Goal: Task Accomplishment & Management: Understand process/instructions

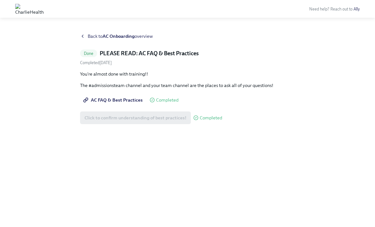
click at [359, 9] on link "Ally" at bounding box center [357, 9] width 6 height 5
click at [117, 36] on strong "AC Onboarding" at bounding box center [119, 36] width 32 height 6
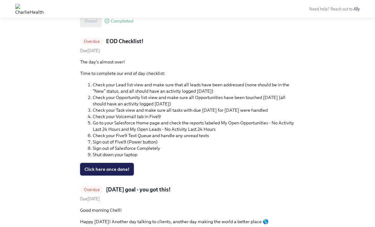
scroll to position [271, 0]
click at [121, 167] on span "Click here once done!" at bounding box center [107, 169] width 45 height 6
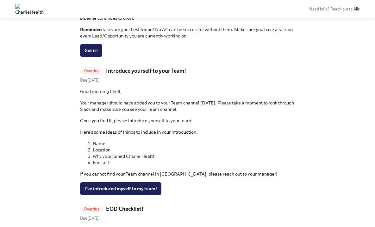
scroll to position [509, 0]
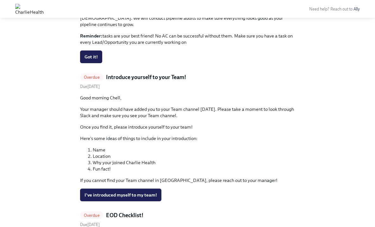
drag, startPoint x: 144, startPoint y: 188, endPoint x: 145, endPoint y: 179, distance: 9.9
click at [144, 191] on span "I've introduced myself to my team!" at bounding box center [121, 194] width 73 height 6
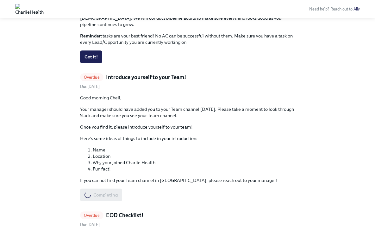
scroll to position [361, 0]
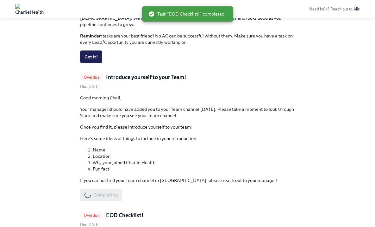
click at [99, 50] on button "Got it!" at bounding box center [91, 56] width 22 height 13
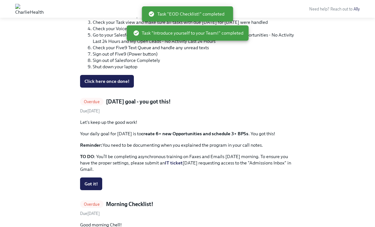
scroll to position [486, 0]
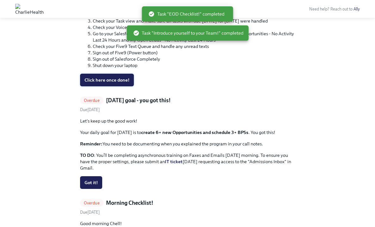
click at [119, 77] on span "Click here once done!" at bounding box center [107, 80] width 45 height 6
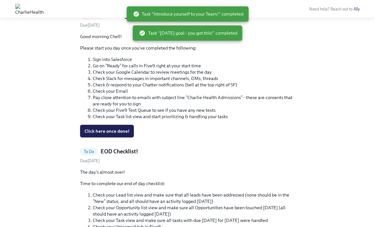
scroll to position [547, 0]
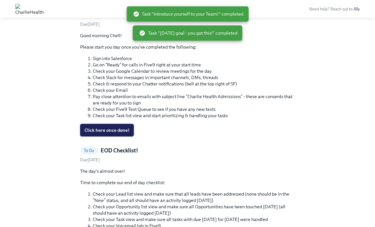
click at [110, 131] on span "Click here once done!" at bounding box center [107, 130] width 45 height 6
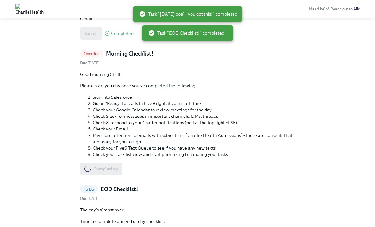
scroll to position [513, 0]
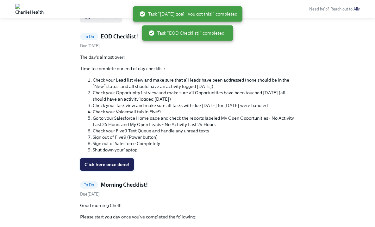
click at [105, 164] on span "Click here once done!" at bounding box center [107, 164] width 45 height 6
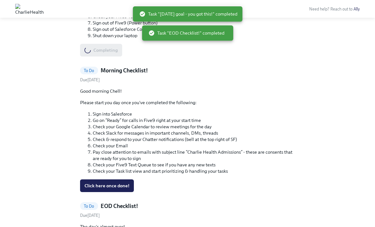
scroll to position [525, 0]
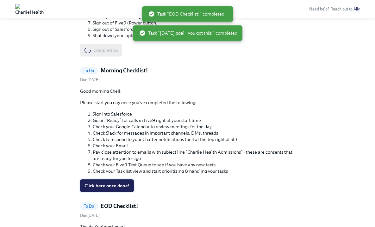
click at [107, 182] on button "Click here once done!" at bounding box center [107, 185] width 54 height 13
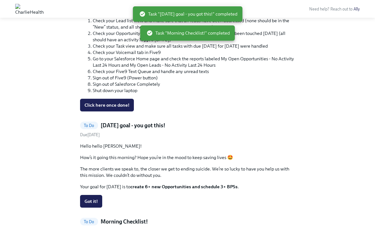
scroll to position [618, 0]
click at [94, 202] on span "Got it!" at bounding box center [91, 201] width 13 height 6
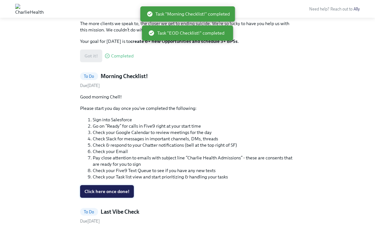
click at [115, 193] on span "Click here once done!" at bounding box center [107, 191] width 45 height 6
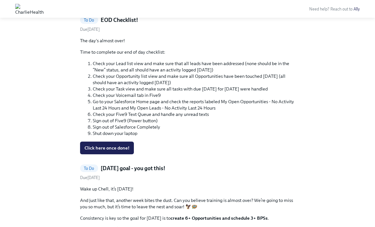
scroll to position [280, 0]
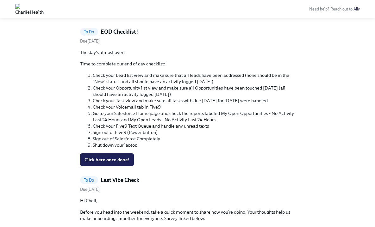
click at [356, 9] on link "Ally" at bounding box center [357, 9] width 6 height 5
click at [357, 10] on link "Ally" at bounding box center [357, 9] width 6 height 5
click at [360, 9] on div "Need help? Reach out to Ally" at bounding box center [209, 8] width 316 height 11
click at [356, 11] on link "Ally" at bounding box center [357, 9] width 6 height 5
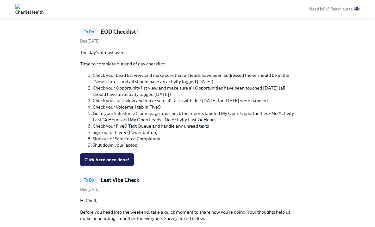
click at [357, 9] on link "Ally" at bounding box center [357, 9] width 6 height 5
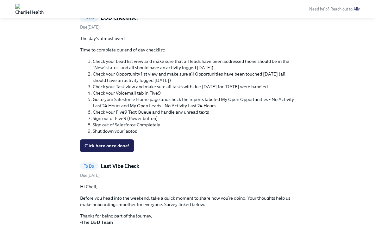
scroll to position [293, 0]
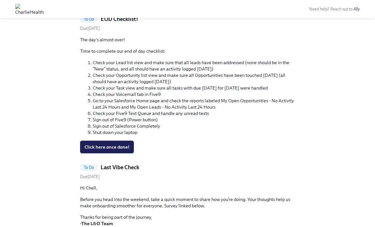
click at [359, 9] on link "Ally" at bounding box center [357, 9] width 6 height 5
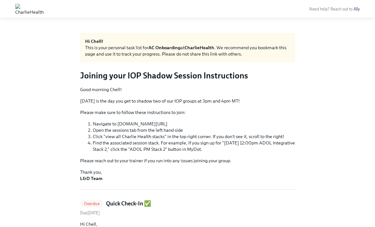
click at [357, 10] on link "Ally" at bounding box center [357, 9] width 6 height 5
